Goal: Register for event/course

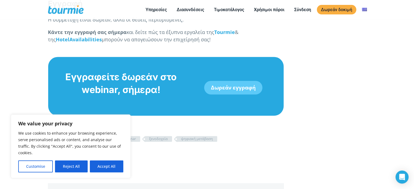
scroll to position [778, 0]
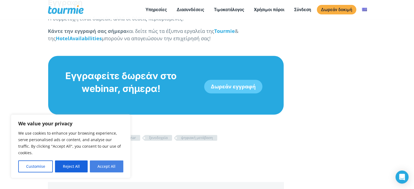
click at [103, 170] on button "Accept All" at bounding box center [106, 167] width 33 height 12
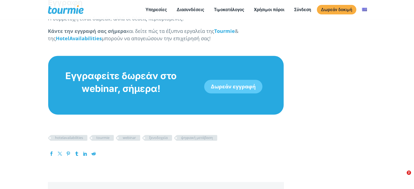
checkbox input "true"
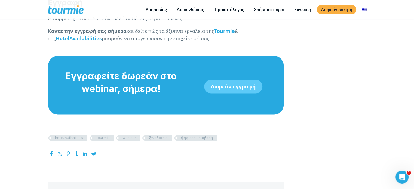
click at [221, 80] on link "Δωρεάν εγγραφή" at bounding box center [233, 87] width 58 height 14
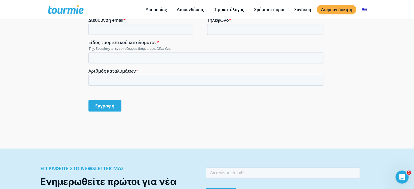
scroll to position [386, 0]
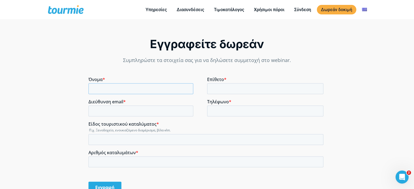
click at [126, 93] on input "Όνομα *" at bounding box center [140, 88] width 105 height 11
type input "Angeliki"
click at [234, 84] on input "Επίθετο *" at bounding box center [265, 88] width 116 height 11
type input "["
type input "Platania"
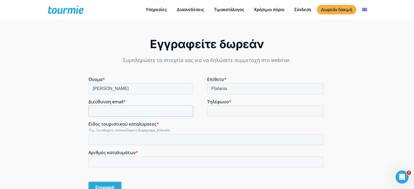
click at [178, 114] on input "Διεύθυνση email *" at bounding box center [140, 111] width 105 height 11
type input "angeliki.nomas@gmail.com"
click at [230, 112] on input "Τηλέφωνο *" at bounding box center [265, 111] width 116 height 11
type input "6939912797"
click at [191, 138] on input "Είδος τουριστικού καταλύματος *" at bounding box center [205, 139] width 235 height 11
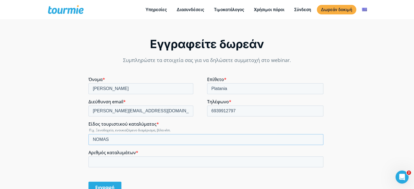
type input "NOMAS"
click at [189, 162] on input "Αριθμός καταλυμάτων *" at bounding box center [205, 161] width 235 height 11
type input "100"
click at [116, 183] on input "Εγγραφή" at bounding box center [104, 187] width 33 height 11
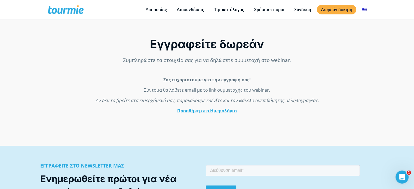
click at [185, 112] on link "Προσθήκη στο Ημερολόγιο" at bounding box center [207, 111] width 60 height 6
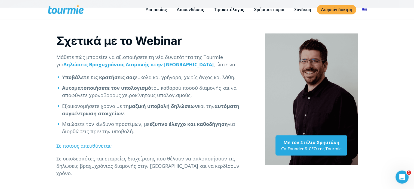
scroll to position [186, 0]
